Goal: Task Accomplishment & Management: Use online tool/utility

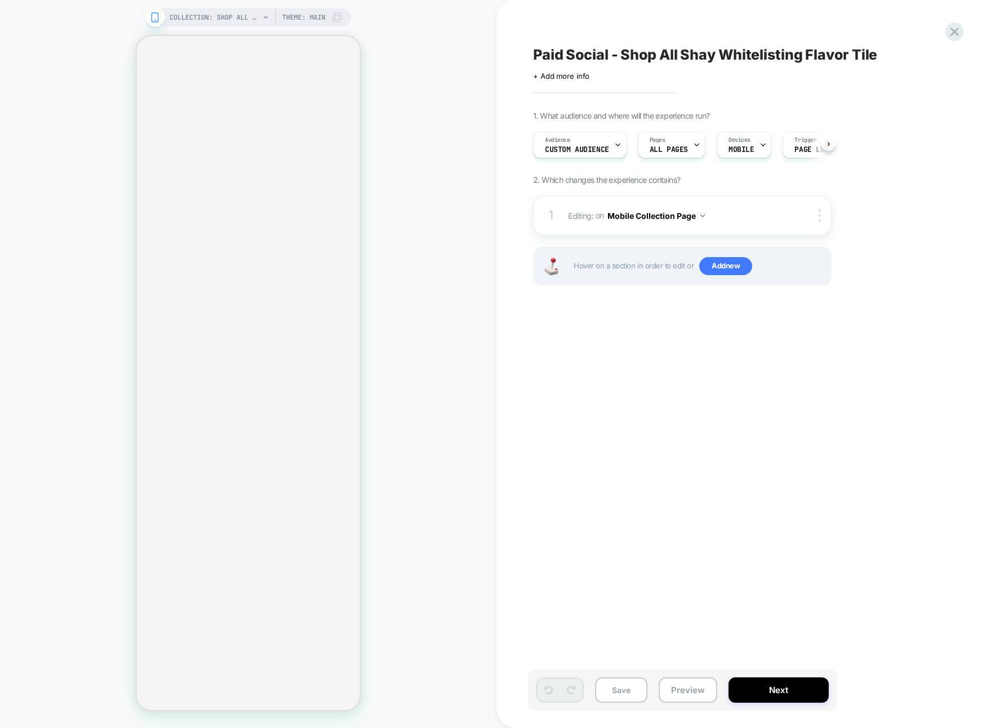
scroll to position [0, 1]
click at [443, 36] on div "COLLECTION: Shop All - BÉIS Products (Category) COLLECTION: Shop All - BÉIS Pro…" at bounding box center [248, 364] width 496 height 706
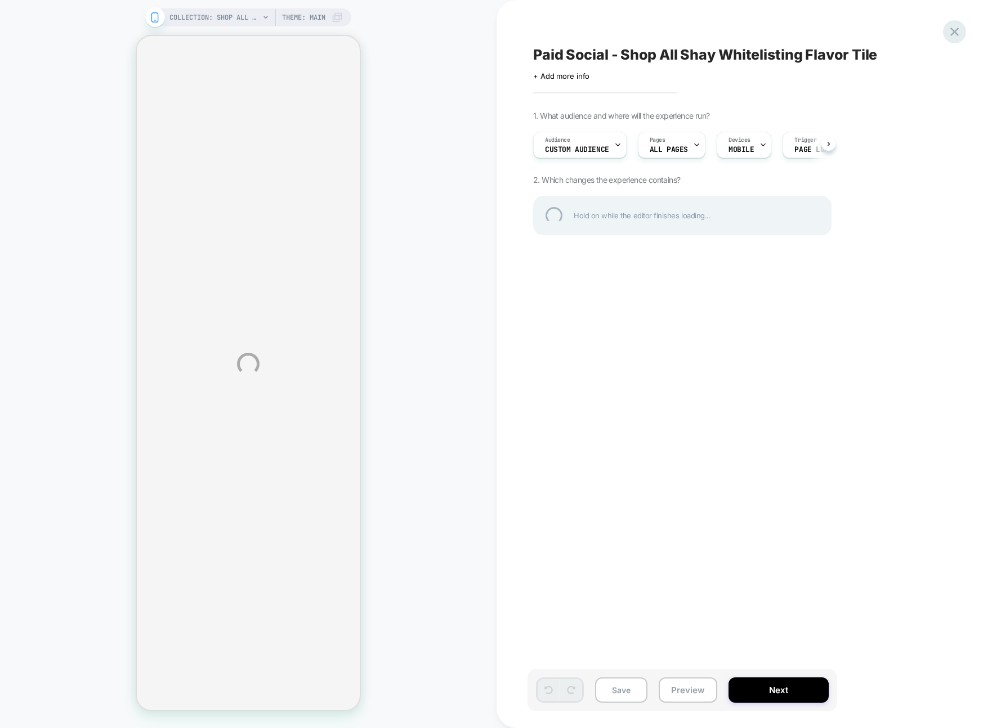
click at [945, 30] on div at bounding box center [954, 31] width 23 height 23
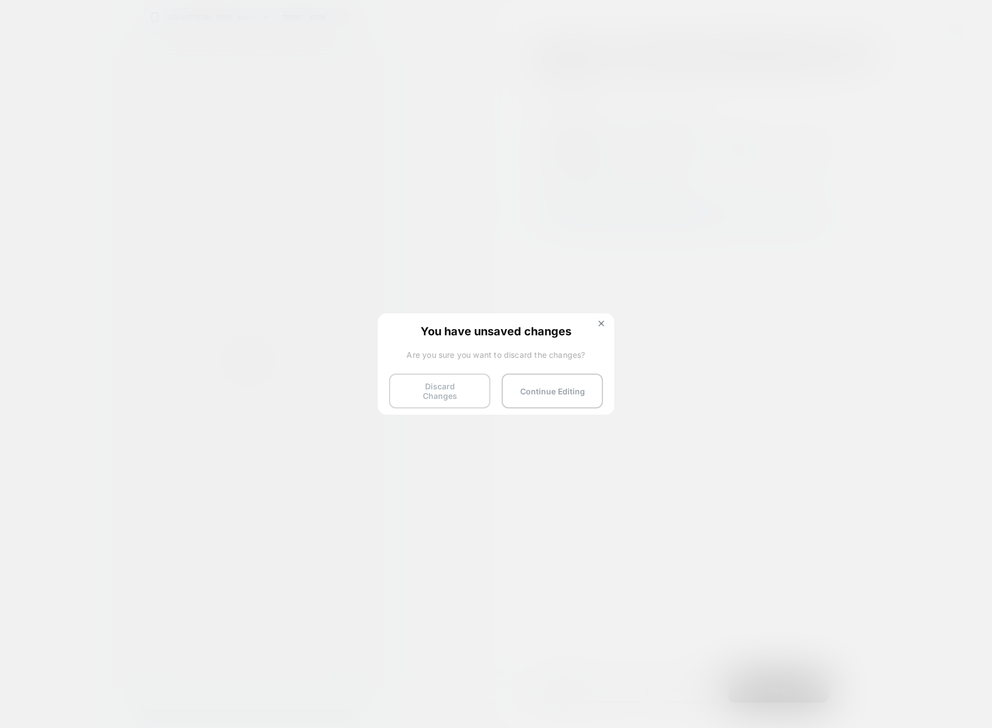
click at [427, 389] on button "Discard Changes" at bounding box center [439, 391] width 101 height 35
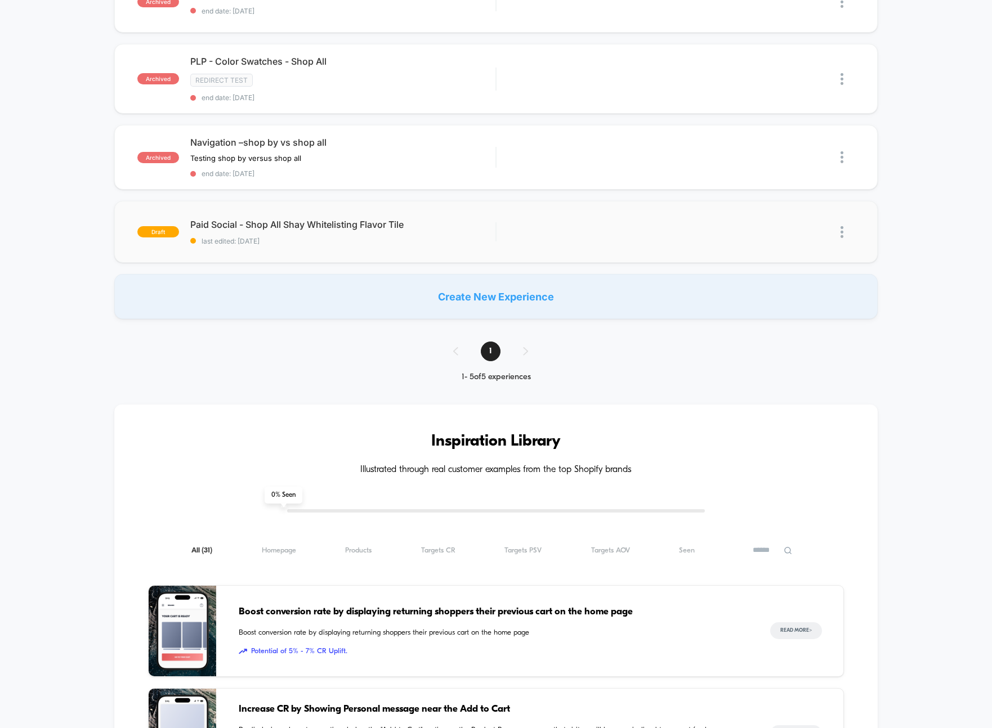
scroll to position [348, 0]
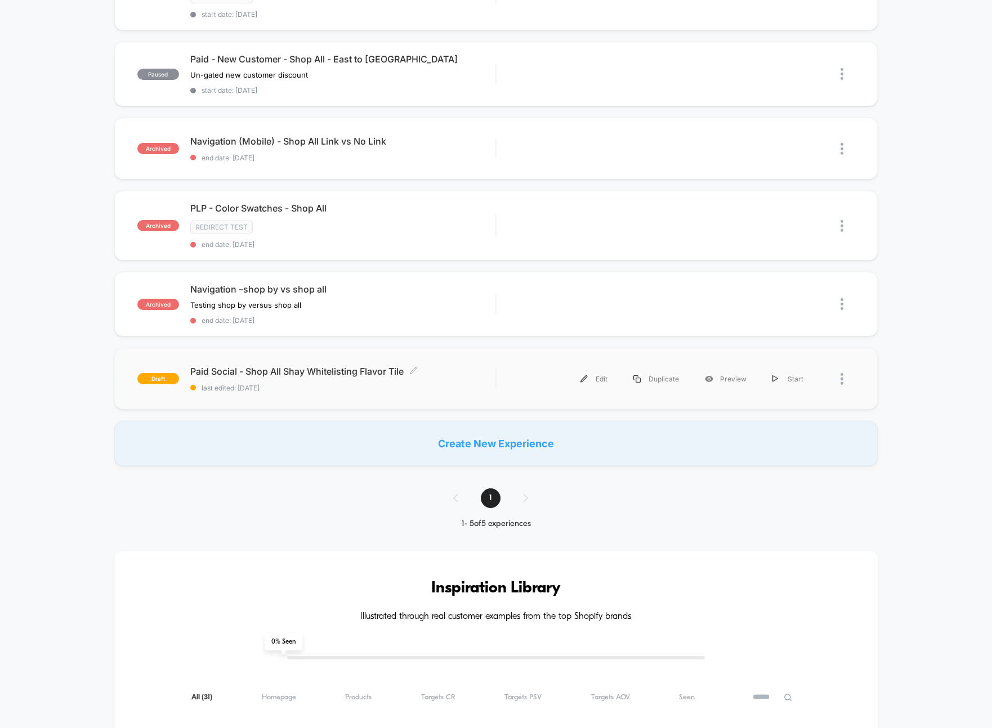
click at [473, 379] on div "Paid Social - Shop All Shay Whitelisting Flavor Tile Click to edit experience d…" at bounding box center [343, 379] width 306 height 26
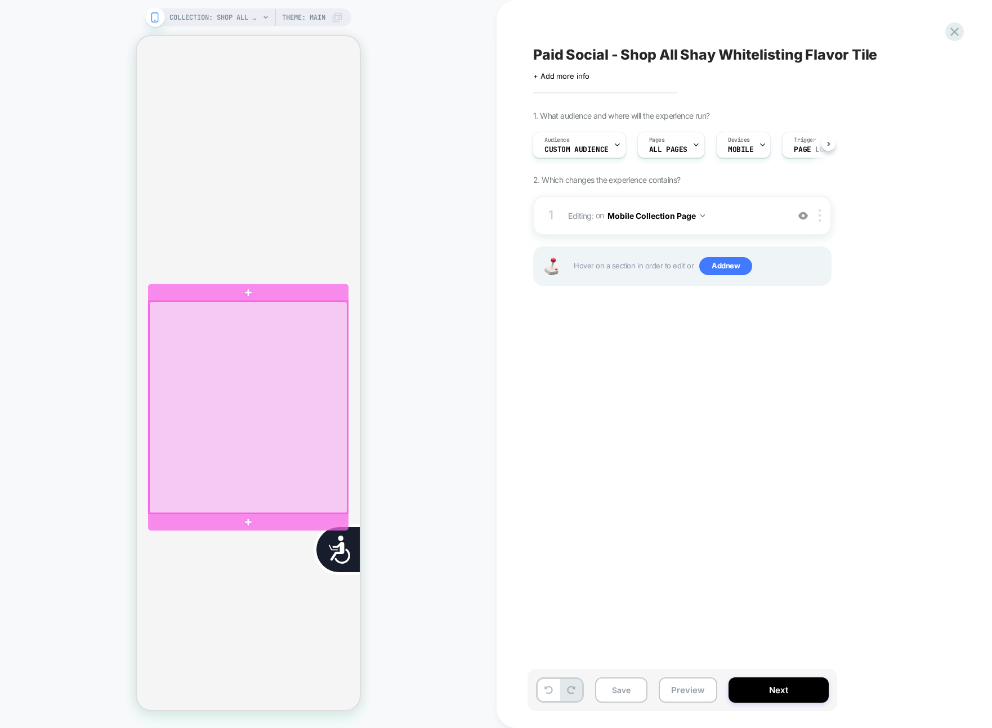
click at [297, 362] on div at bounding box center [248, 408] width 198 height 212
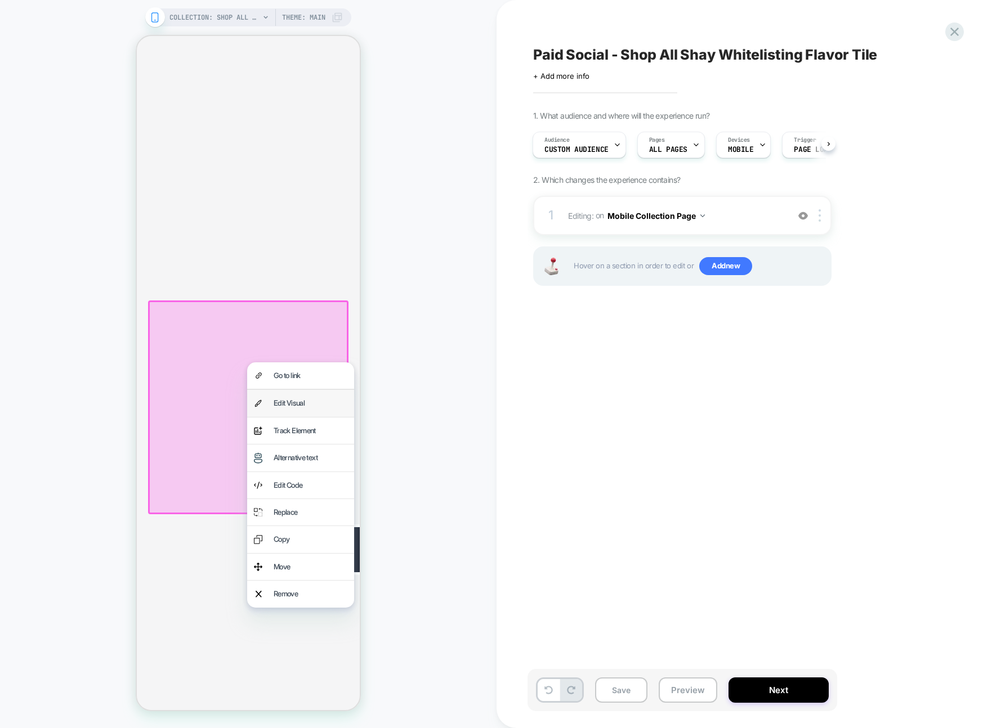
click at [299, 400] on div "Edit Visual" at bounding box center [310, 403] width 74 height 13
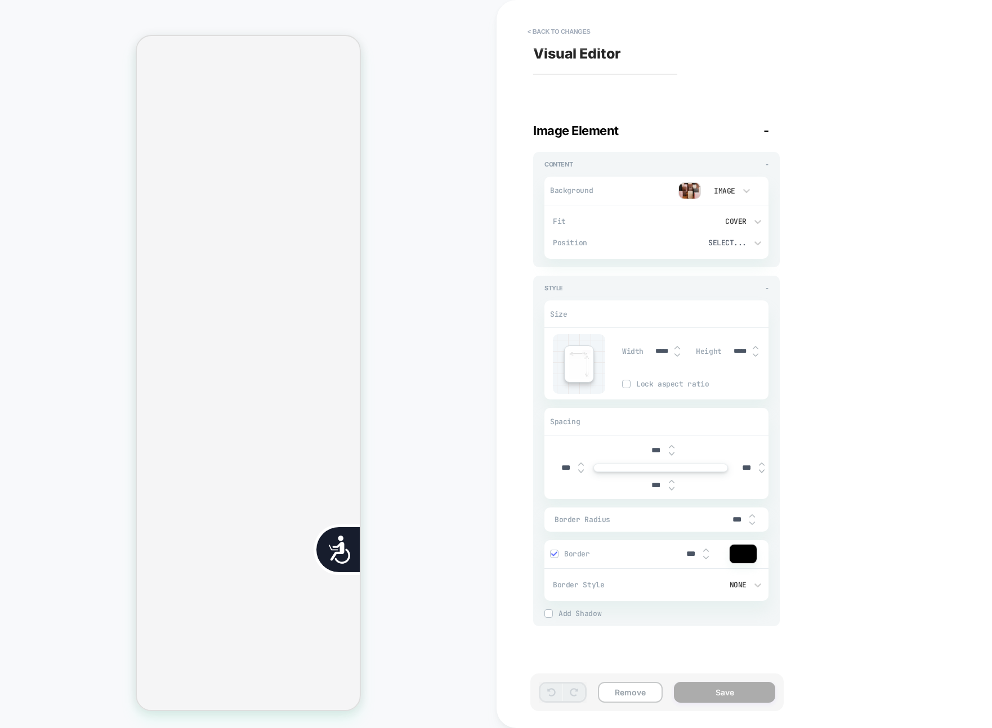
click at [695, 194] on img at bounding box center [689, 190] width 23 height 17
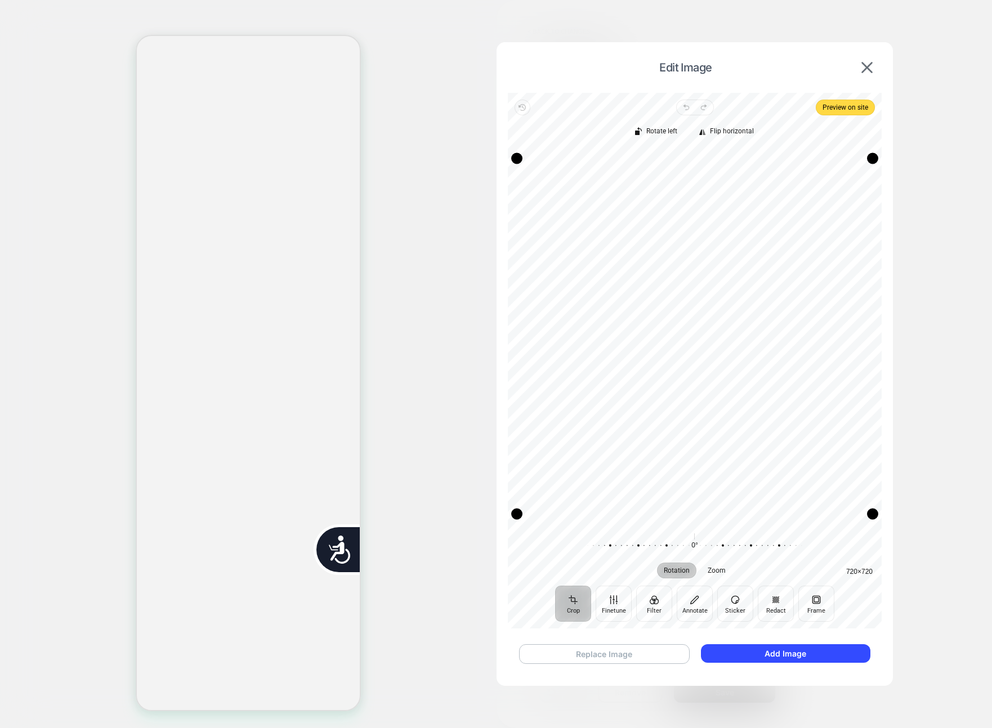
click at [654, 654] on button "Replace Image" at bounding box center [604, 654] width 171 height 20
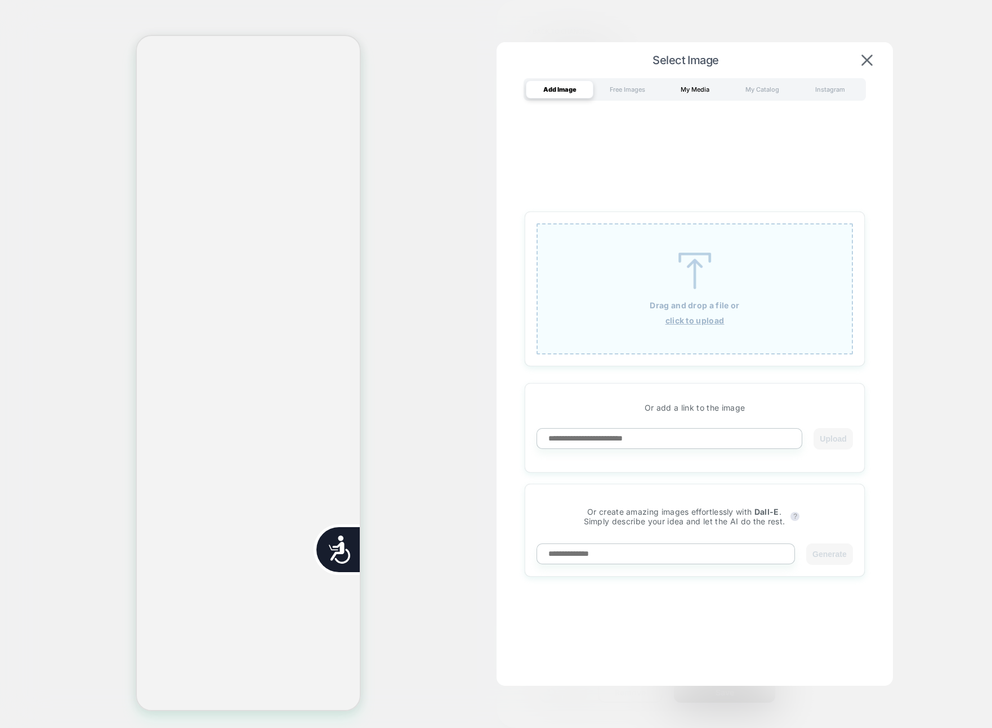
scroll to position [0, 227]
click at [706, 82] on div "My Media" at bounding box center [695, 89] width 68 height 18
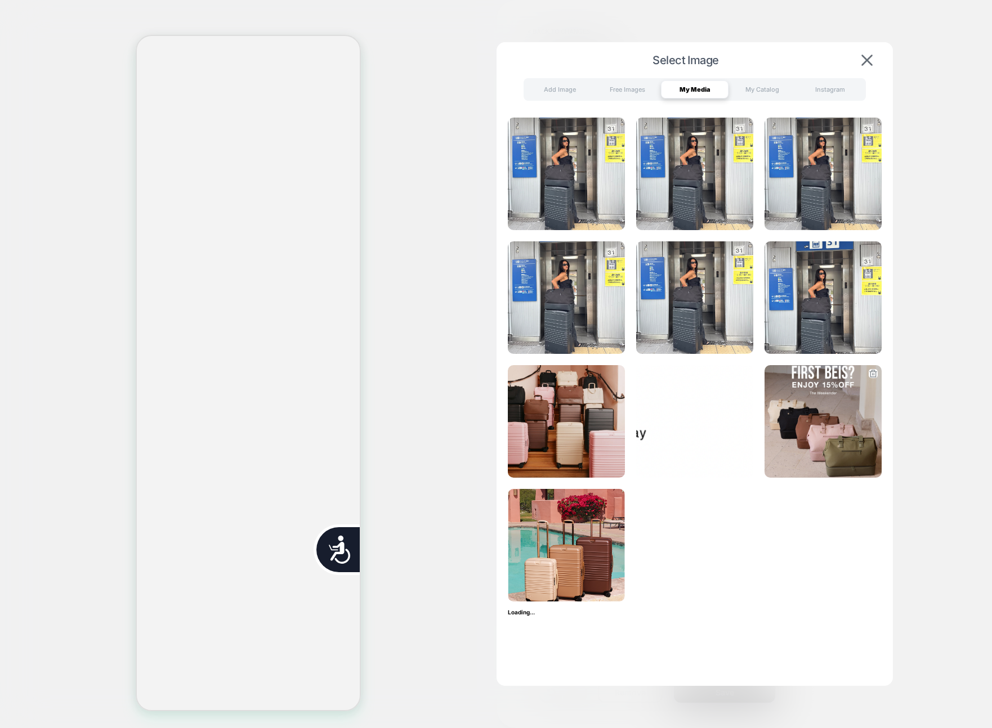
click at [792, 412] on img at bounding box center [822, 421] width 117 height 113
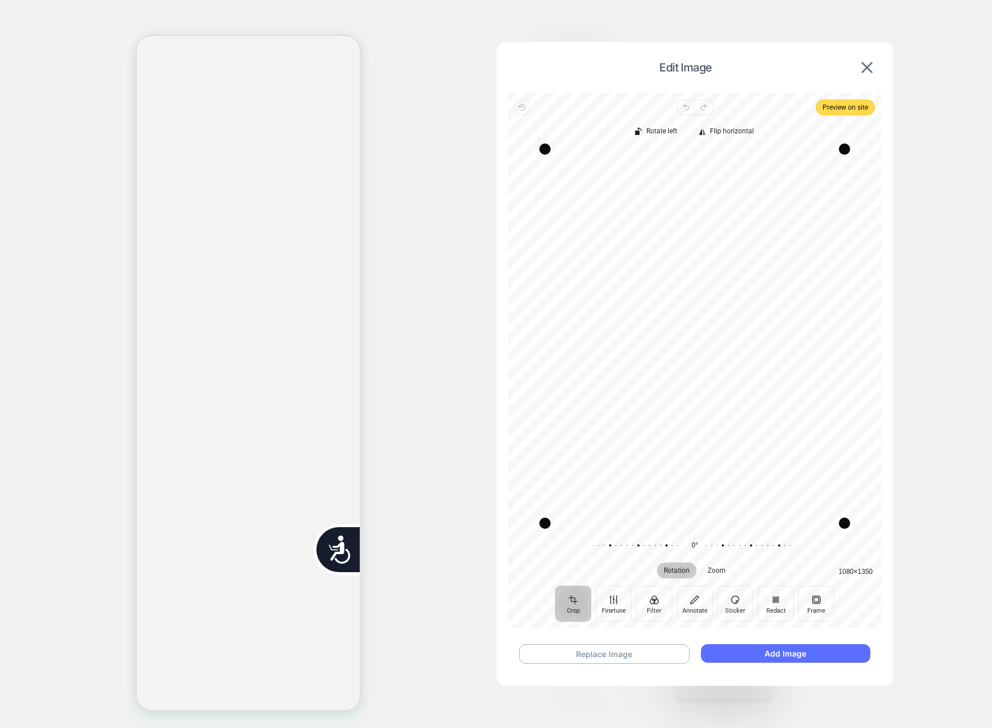
click at [785, 661] on button "Add Image" at bounding box center [785, 653] width 169 height 19
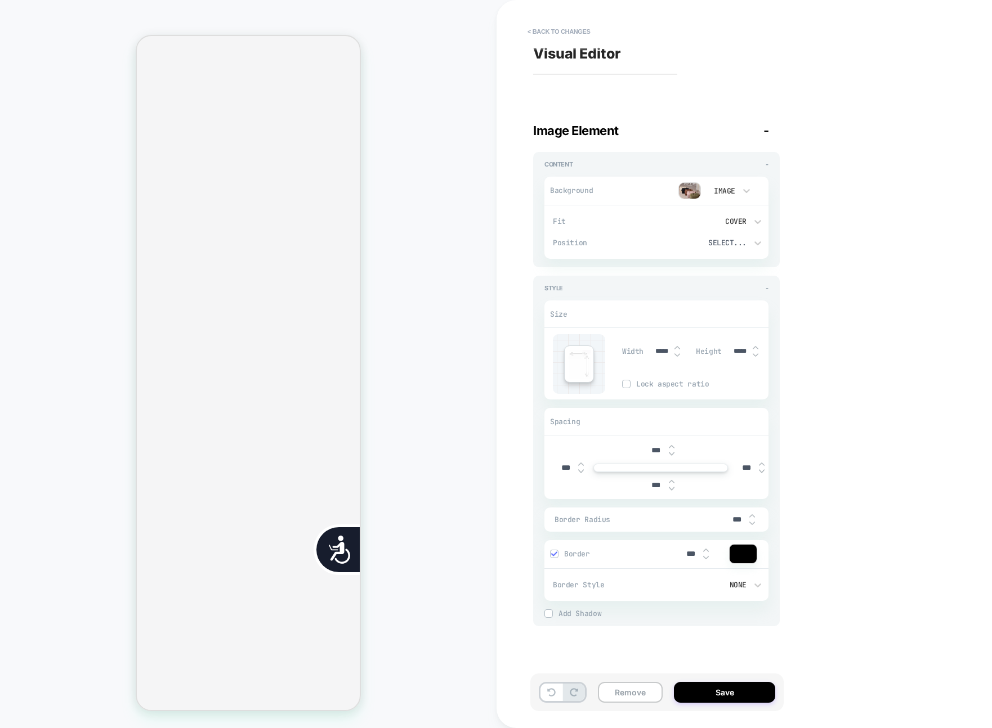
scroll to position [0, 455]
click at [693, 696] on button "Save" at bounding box center [724, 692] width 101 height 21
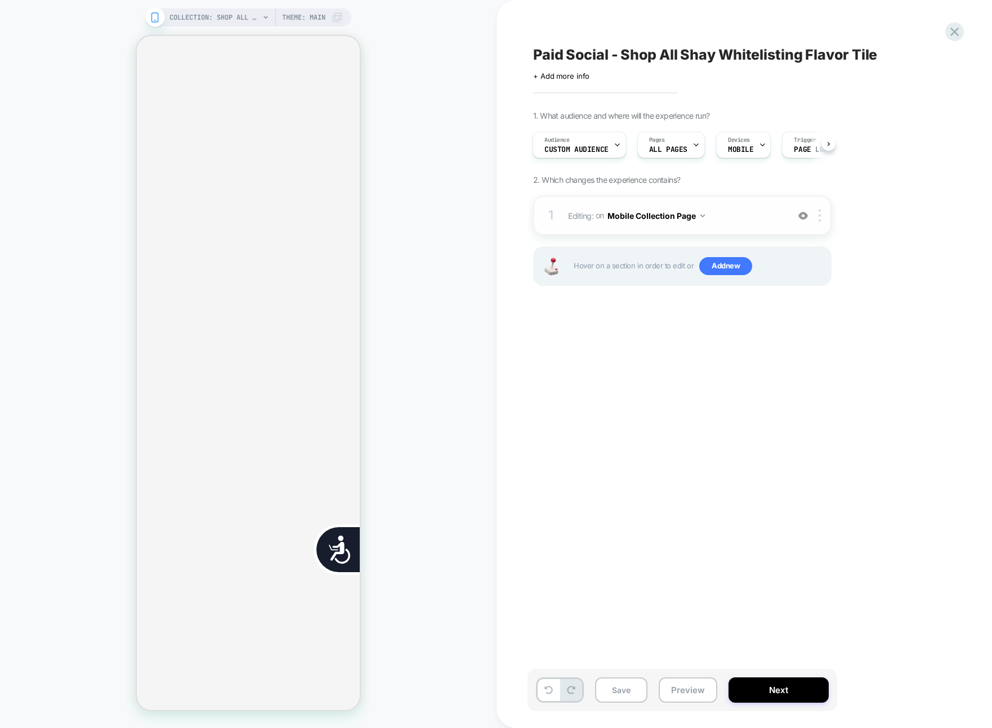
scroll to position [0, 0]
click at [802, 217] on img at bounding box center [803, 216] width 10 height 10
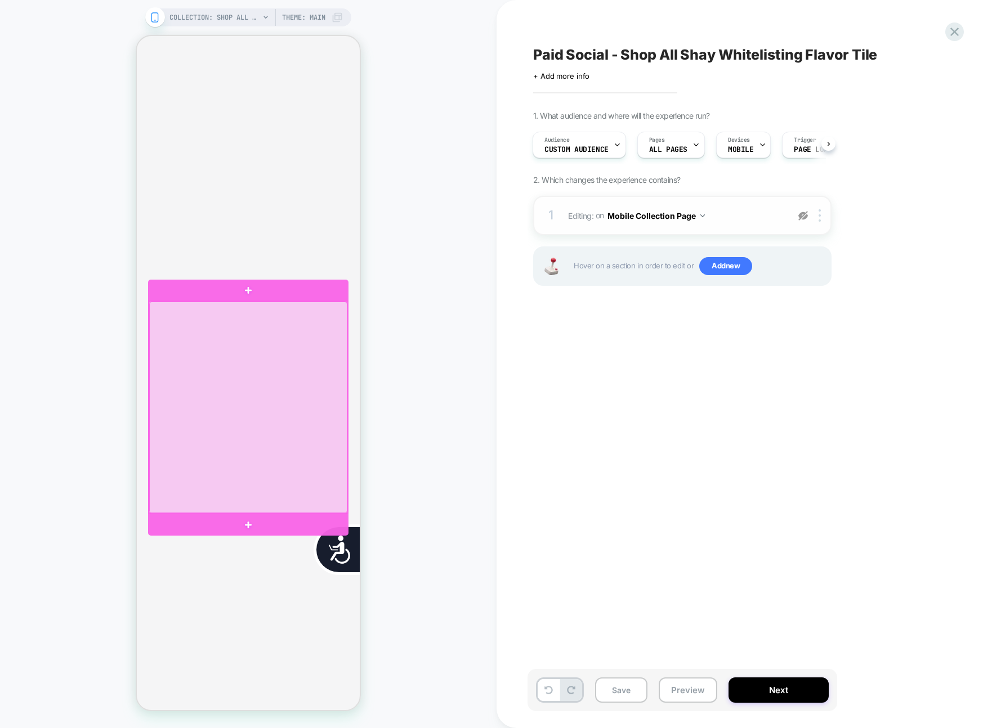
click at [252, 384] on div at bounding box center [248, 408] width 198 height 212
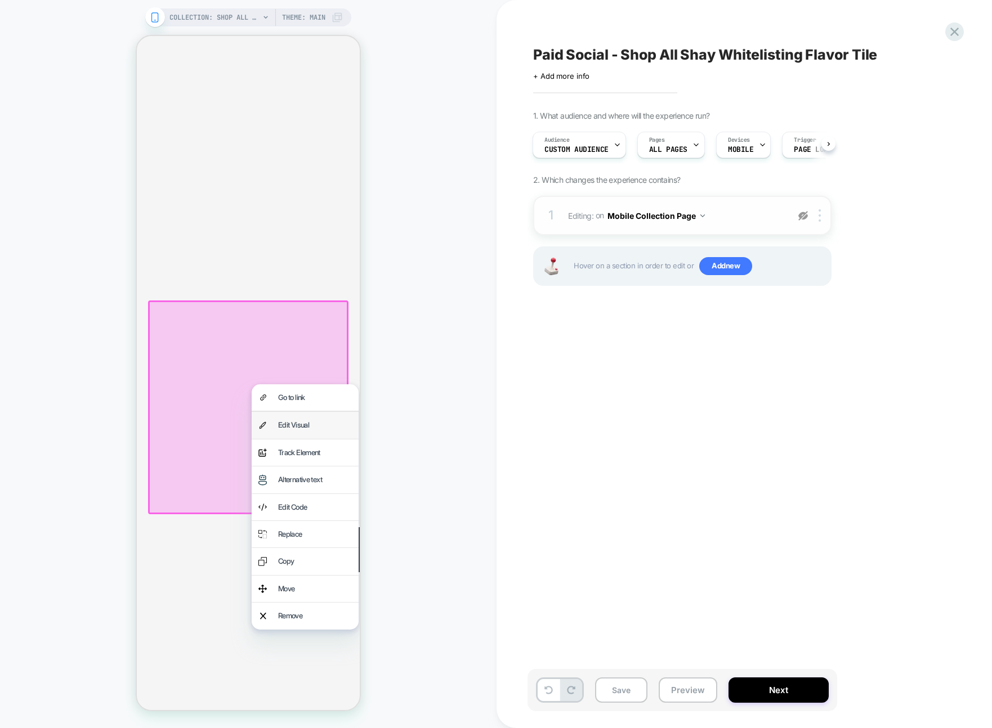
click at [286, 430] on div "Edit Visual" at bounding box center [315, 425] width 74 height 13
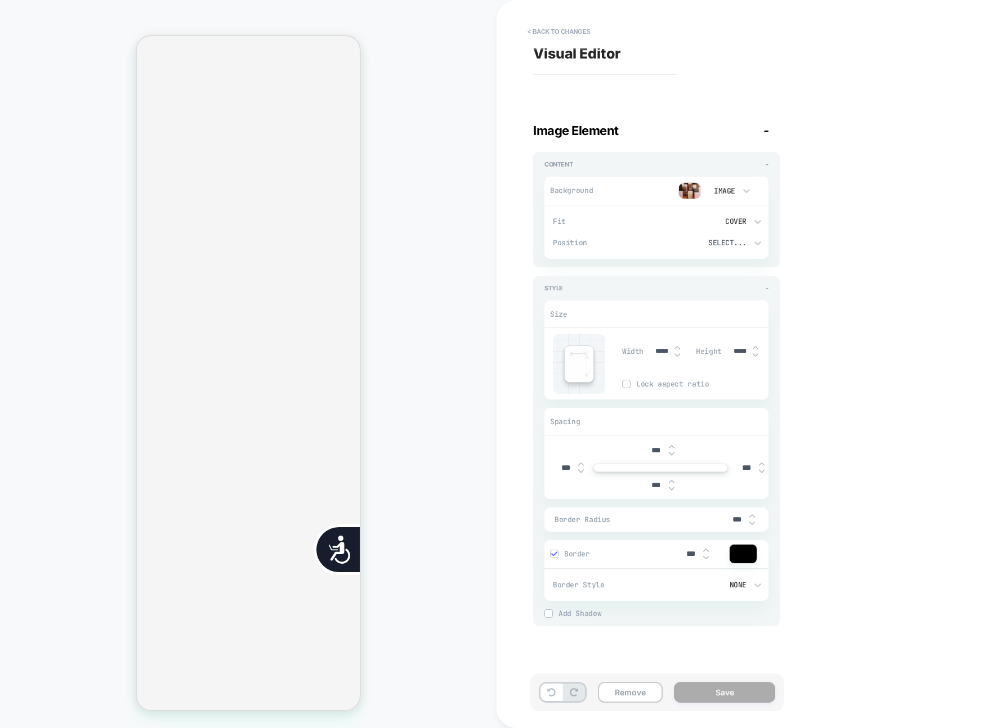
scroll to position [0, 0]
click at [557, 34] on button "< Back to changes" at bounding box center [559, 32] width 74 height 18
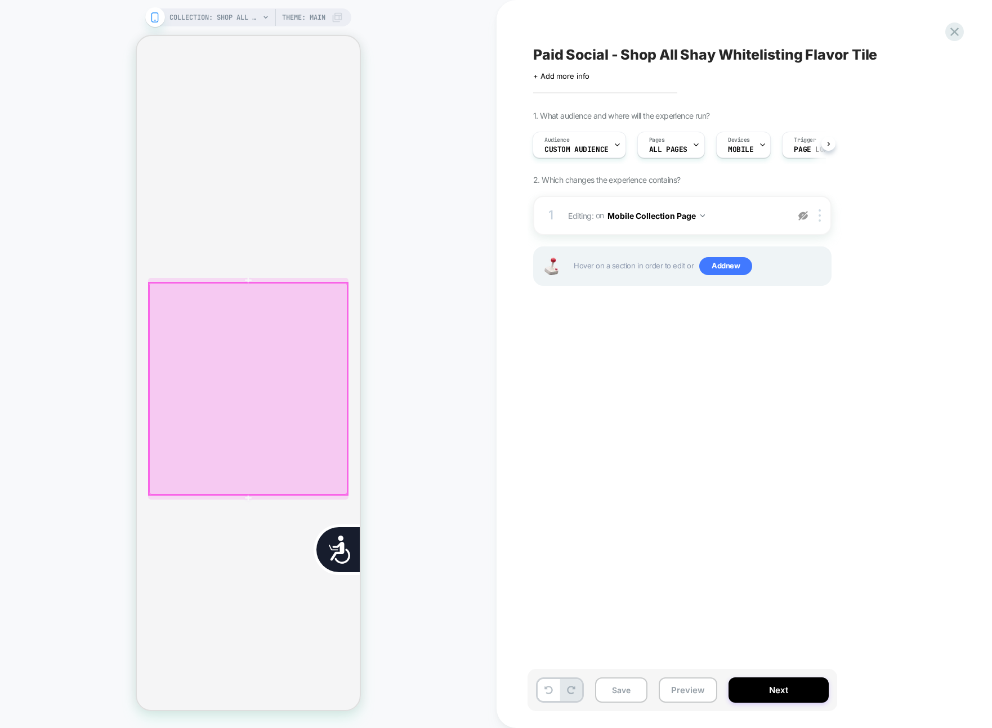
click at [347, 312] on div at bounding box center [248, 389] width 200 height 214
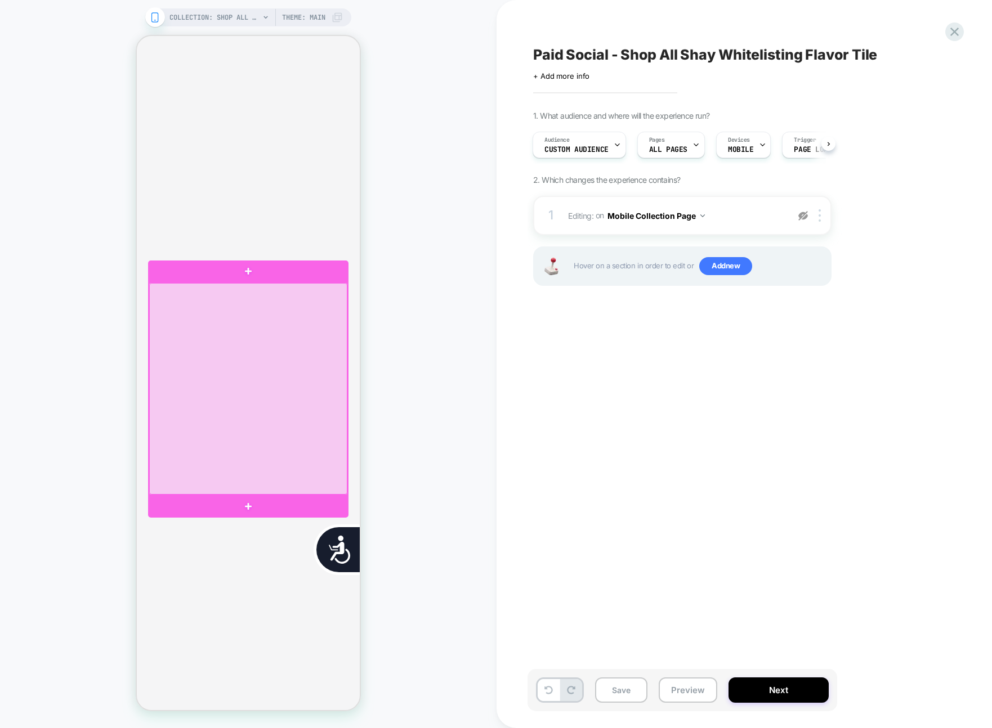
click at [347, 312] on div at bounding box center [248, 389] width 200 height 214
click at [339, 313] on div at bounding box center [248, 389] width 198 height 212
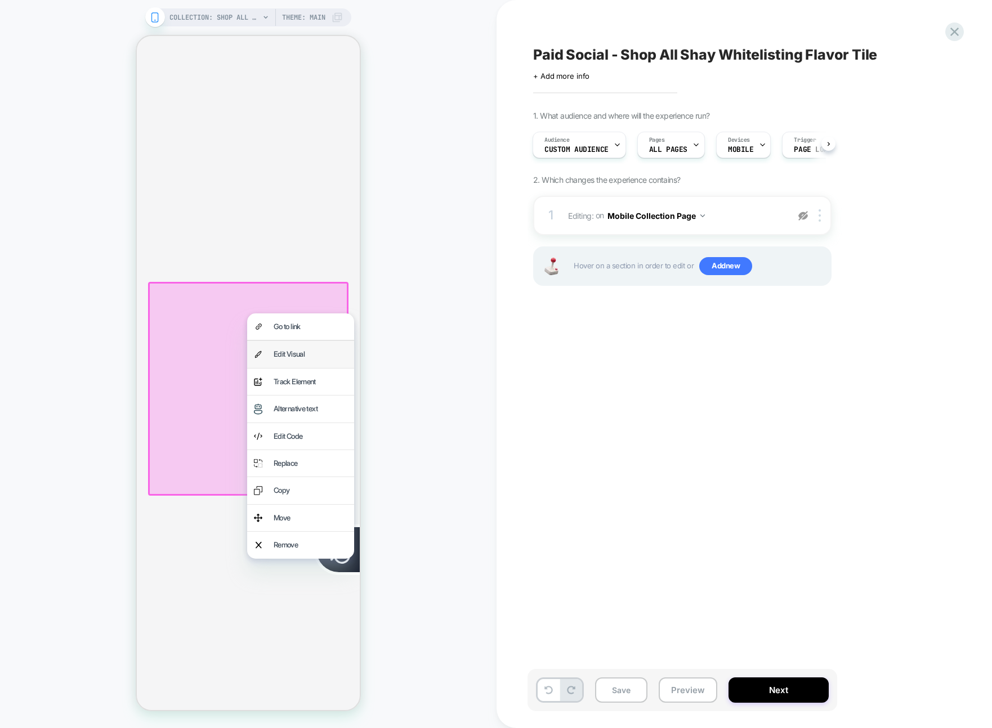
drag, startPoint x: 330, startPoint y: 349, endPoint x: 1056, endPoint y: 389, distance: 727.6
click at [330, 349] on div "Edit Visual" at bounding box center [310, 354] width 74 height 13
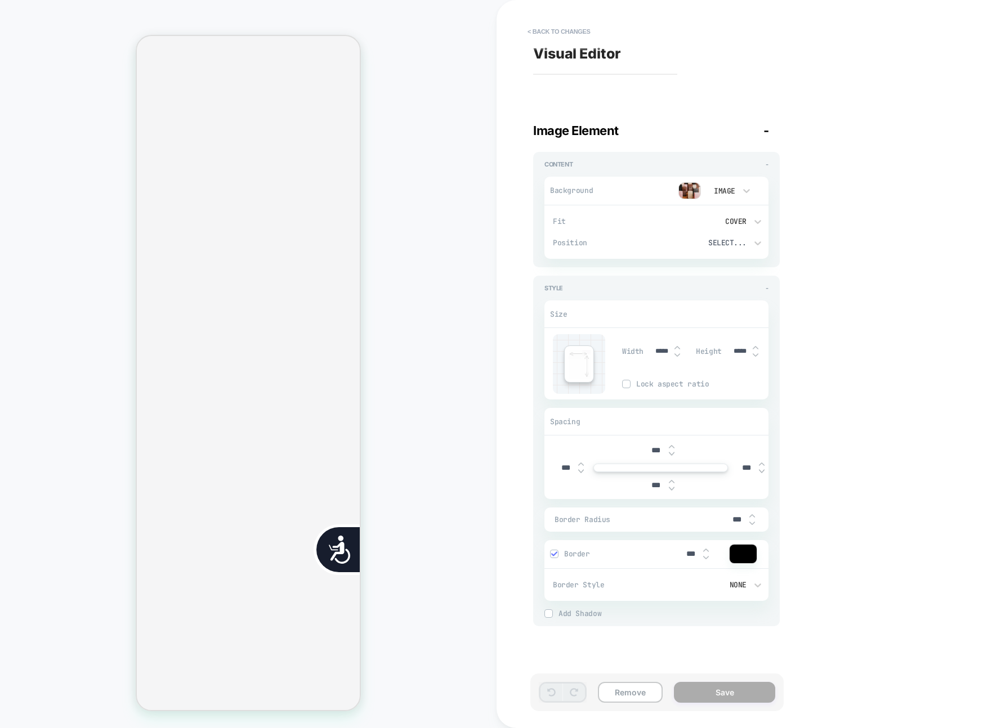
scroll to position [0, 227]
click at [666, 458] on div "***" at bounding box center [660, 450] width 35 height 23
click at [665, 456] on div "***" at bounding box center [660, 450] width 35 height 23
click at [663, 455] on input "***" at bounding box center [655, 451] width 25 height 10
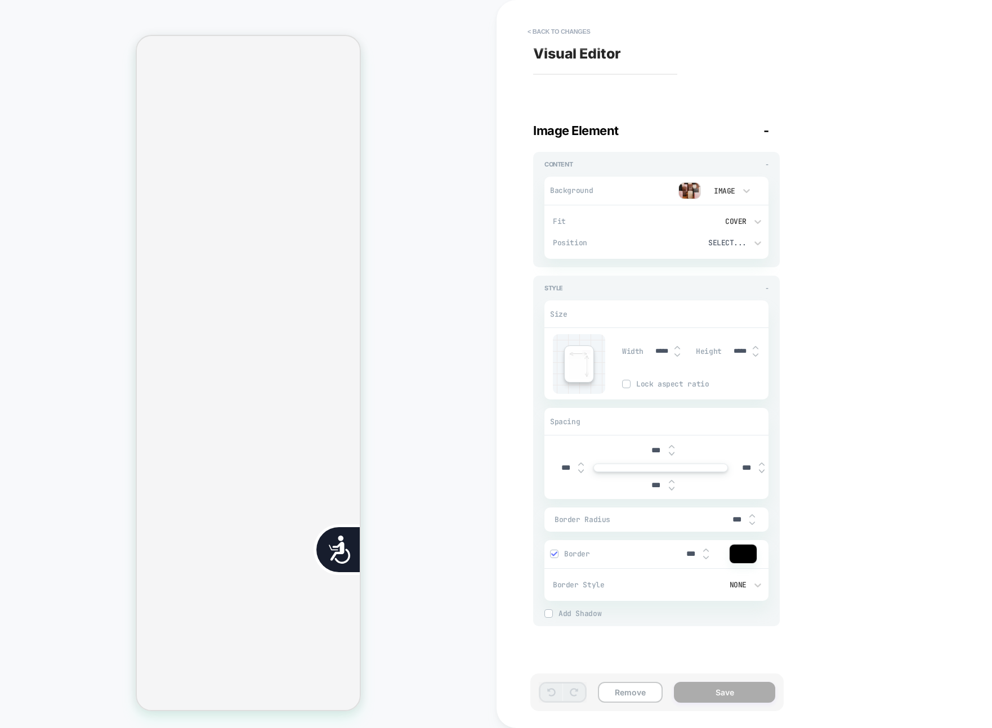
click at [663, 455] on input "***" at bounding box center [655, 451] width 25 height 10
type input "****"
click at [747, 695] on button "Save" at bounding box center [724, 692] width 101 height 21
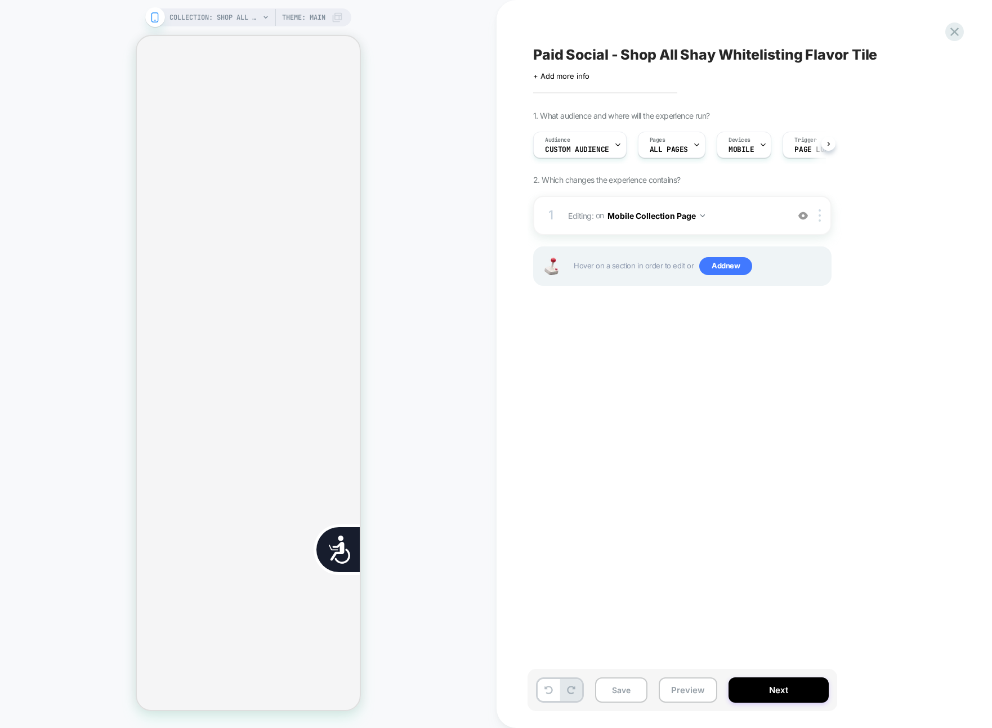
scroll to position [0, 1]
click at [817, 221] on div at bounding box center [821, 215] width 19 height 12
click at [805, 306] on div "Delete" at bounding box center [820, 305] width 100 height 30
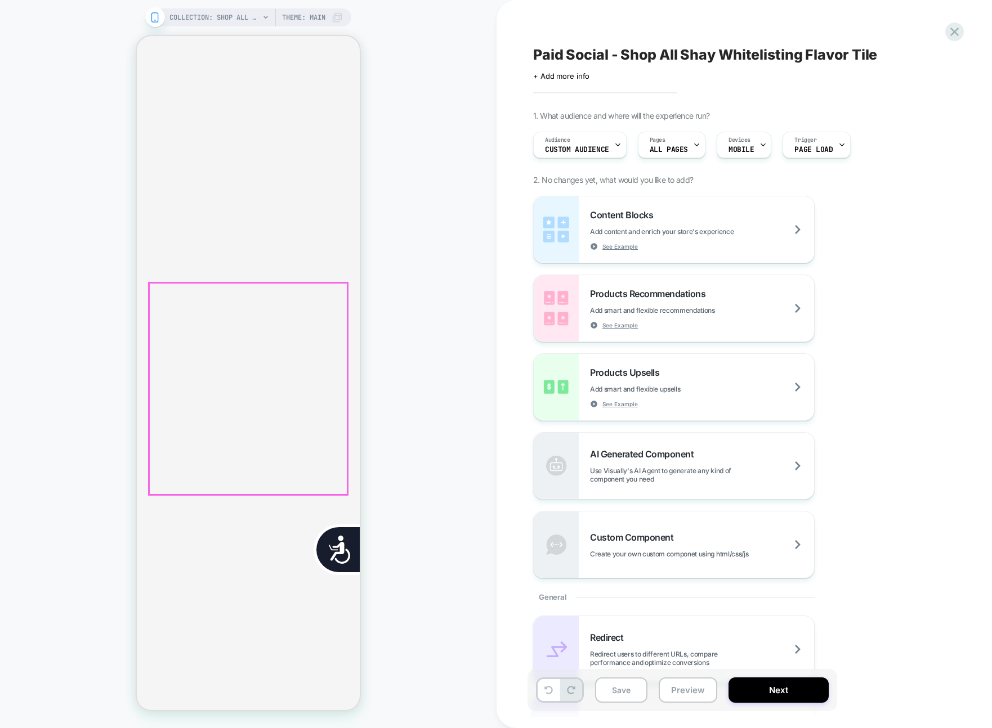
scroll to position [0, 0]
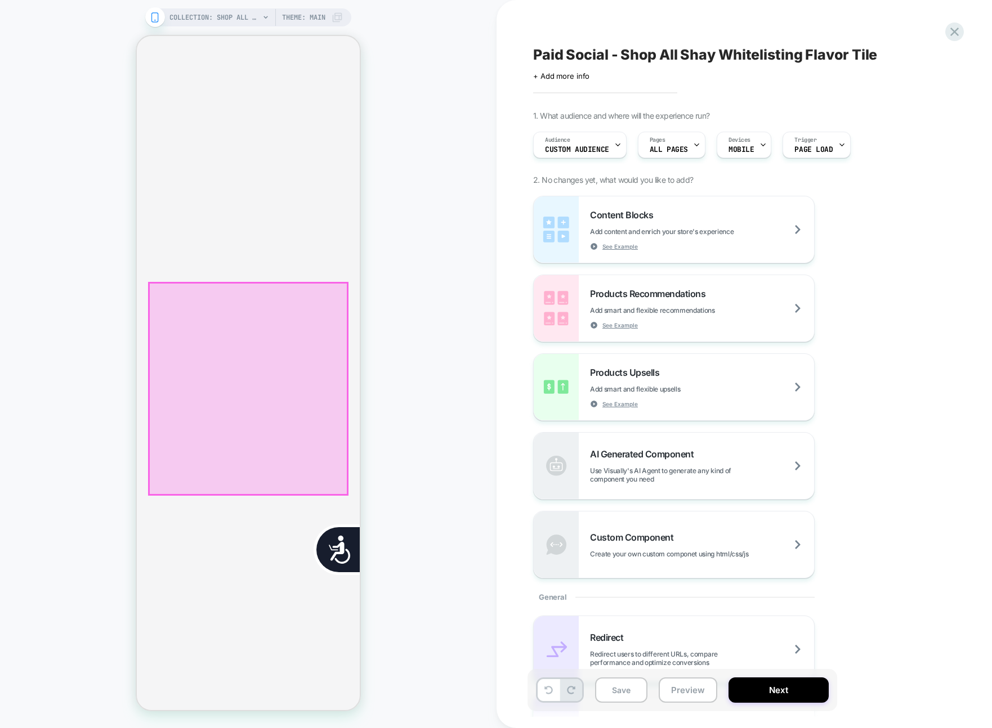
click at [290, 450] on div at bounding box center [248, 389] width 198 height 212
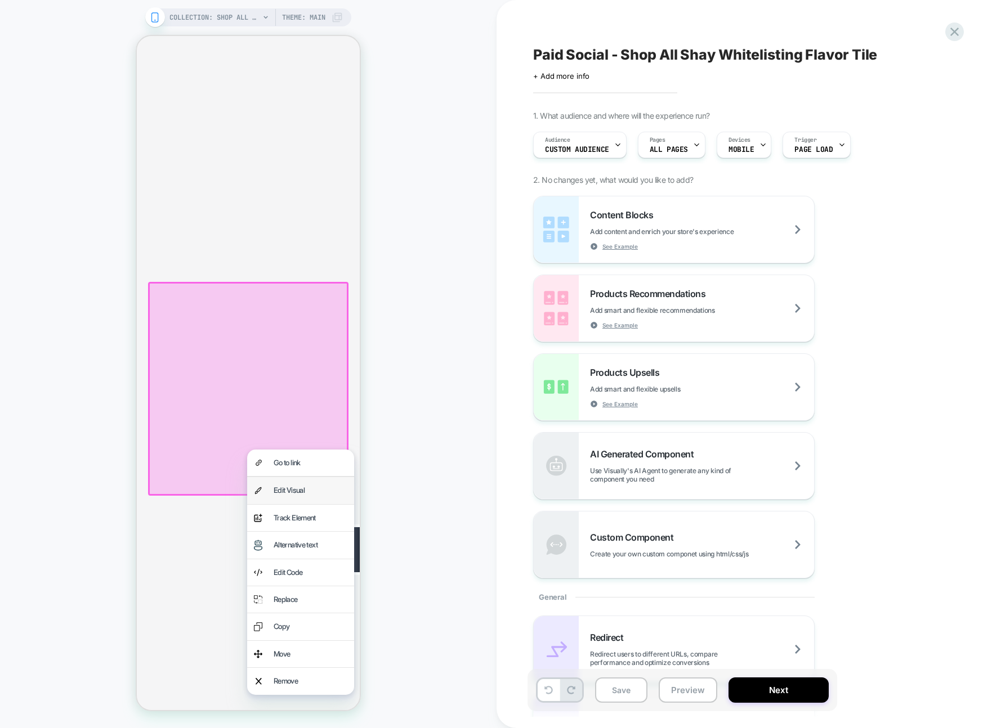
click at [294, 494] on div "Edit Visual" at bounding box center [310, 490] width 74 height 13
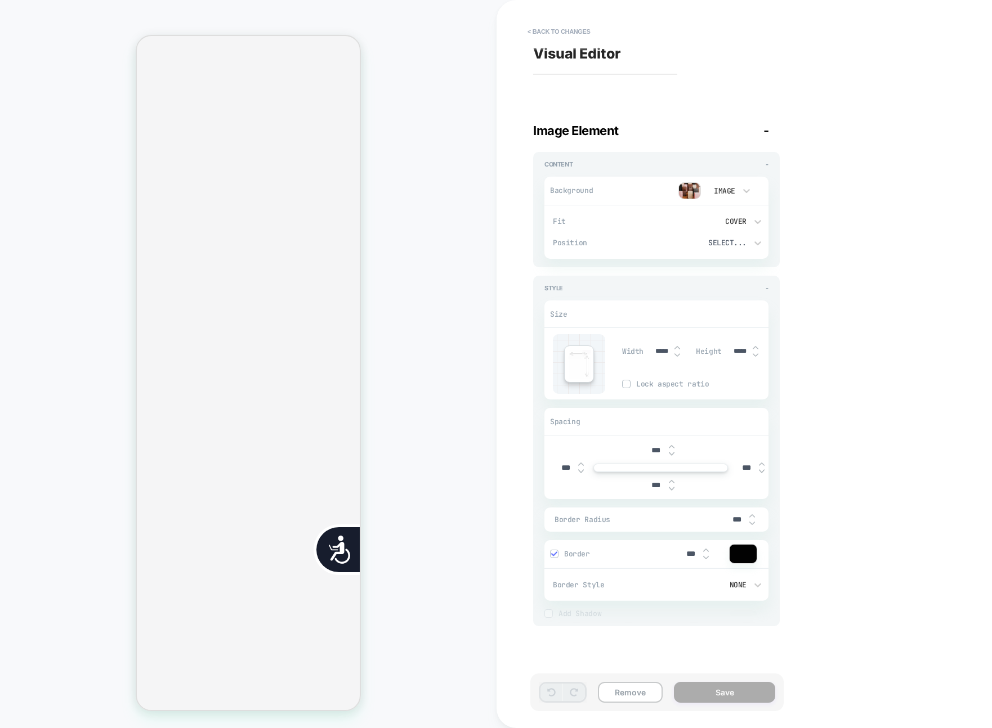
scroll to position [0, 227]
click at [658, 451] on input "***" at bounding box center [655, 451] width 25 height 10
type input "****"
click at [707, 683] on button "Save" at bounding box center [724, 692] width 101 height 21
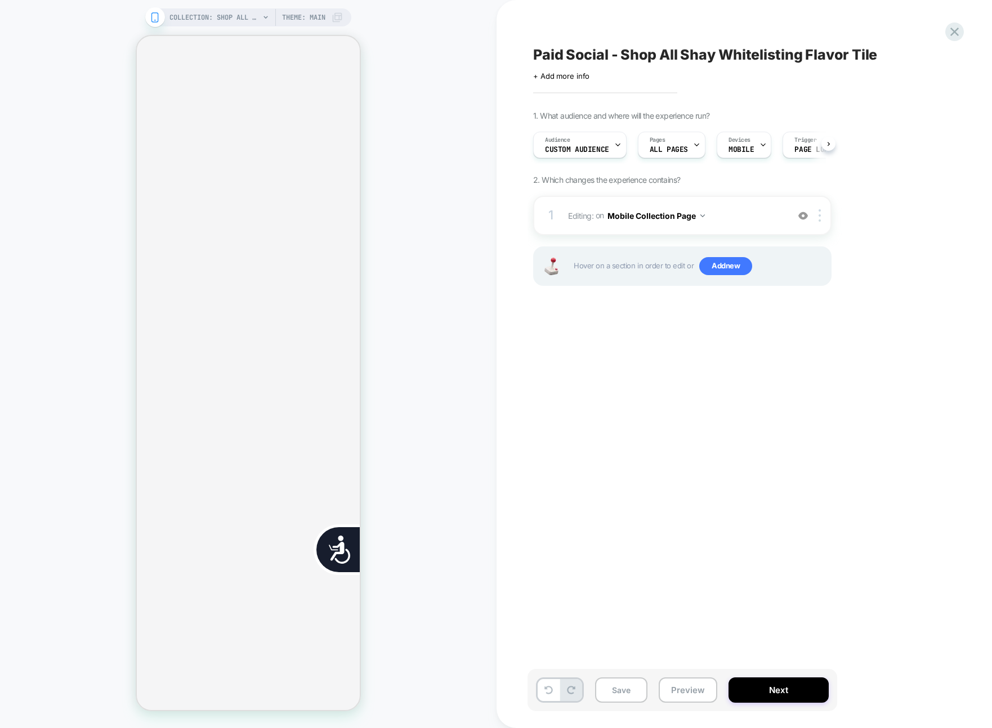
scroll to position [0, 1]
click at [749, 196] on div "1 Editing : on Mobile Collection Page Add Before Add After Delete" at bounding box center [682, 215] width 298 height 39
click at [752, 212] on span "Editing : on Mobile Collection Page" at bounding box center [675, 216] width 214 height 16
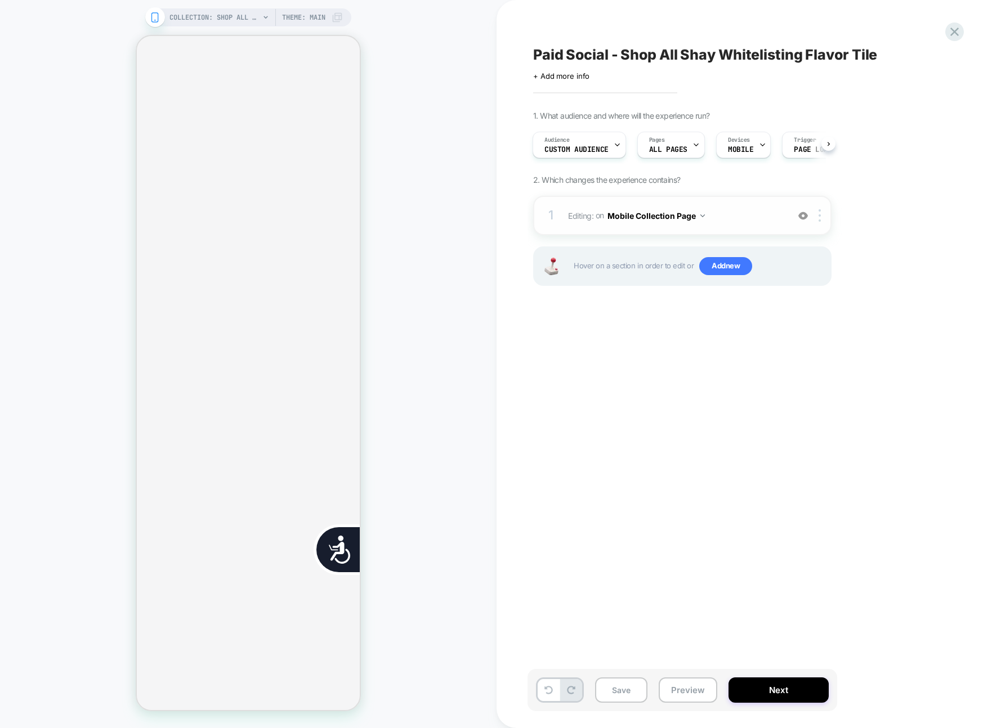
scroll to position [0, 455]
click at [819, 216] on img at bounding box center [819, 215] width 2 height 12
click at [810, 303] on div "Delete" at bounding box center [820, 305] width 100 height 30
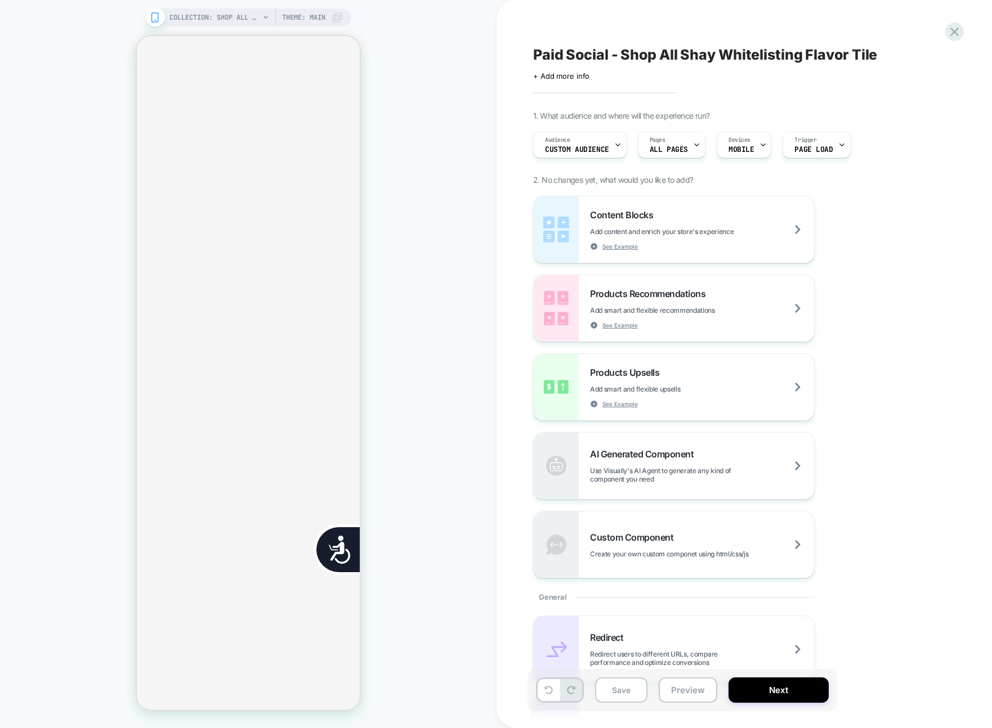
click at [460, 413] on div "COLLECTION: Shop All - BÉIS Products (Category) COLLECTION: Shop All - BÉIS Pro…" at bounding box center [248, 364] width 496 height 706
drag, startPoint x: 897, startPoint y: 33, endPoint x: 925, endPoint y: 30, distance: 28.3
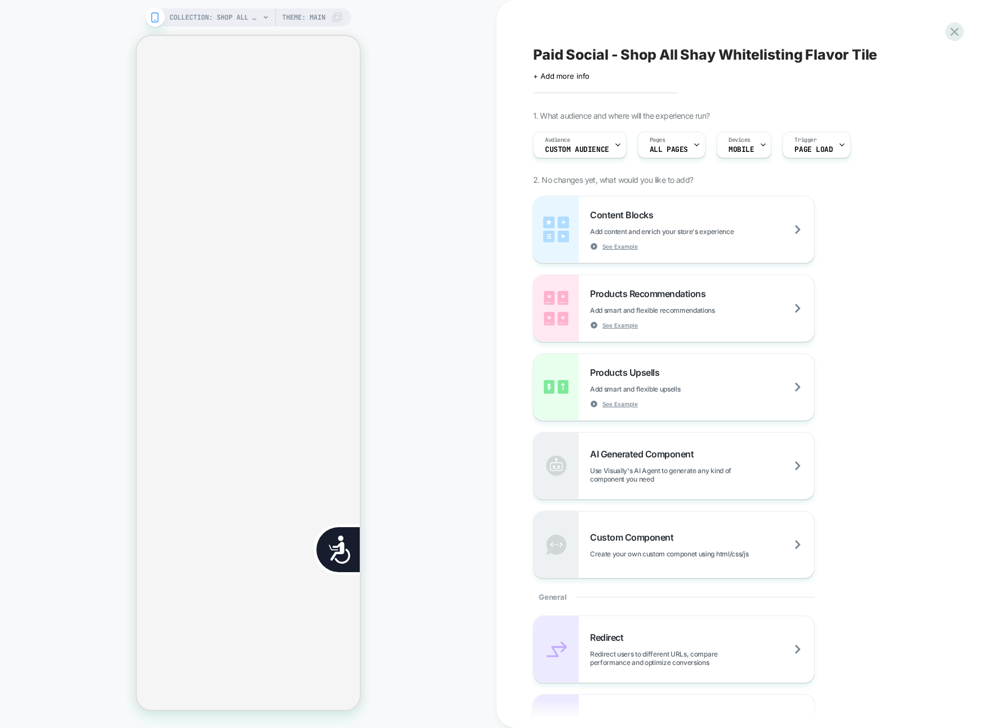
click at [899, 33] on div "Paid Social - Shop All Shay Whitelisting Flavor Tile Click to edit experience d…" at bounding box center [738, 364] width 422 height 706
click at [925, 30] on div "Paid Social - Shop All Shay Whitelisting Flavor Tile Click to edit experience d…" at bounding box center [738, 364] width 422 height 706
click at [940, 31] on div "Paid Social - Shop All Shay Whitelisting Flavor Tile Click to edit experience d…" at bounding box center [738, 364] width 422 height 706
click at [948, 31] on icon at bounding box center [954, 31] width 15 height 15
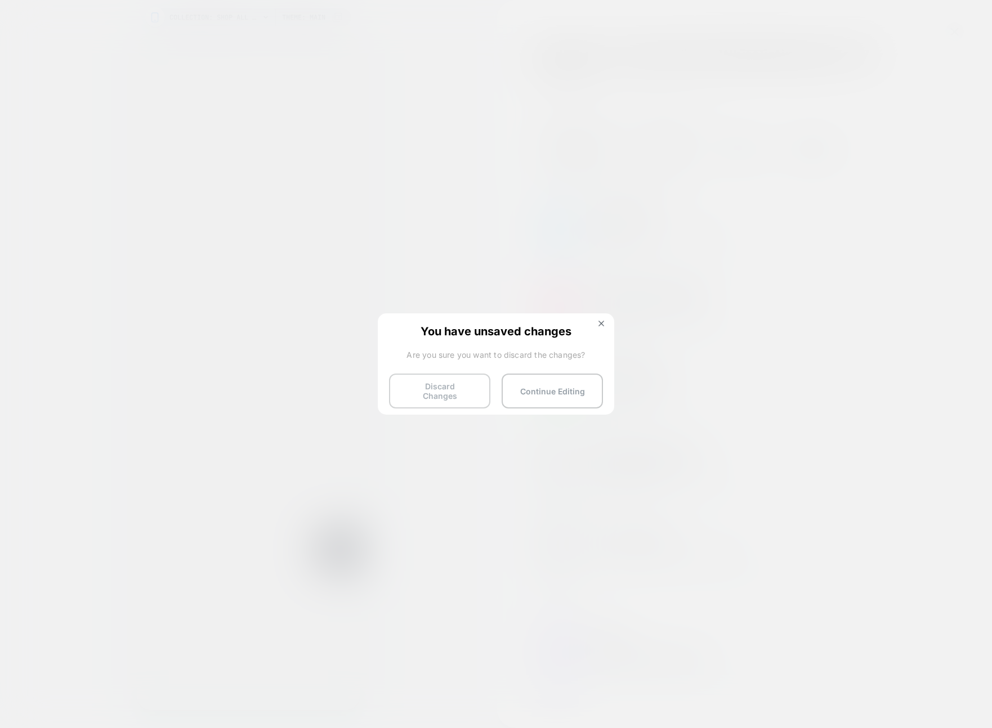
click at [464, 384] on button "Discard Changes" at bounding box center [439, 391] width 101 height 35
